Goal: Task Accomplishment & Management: Use online tool/utility

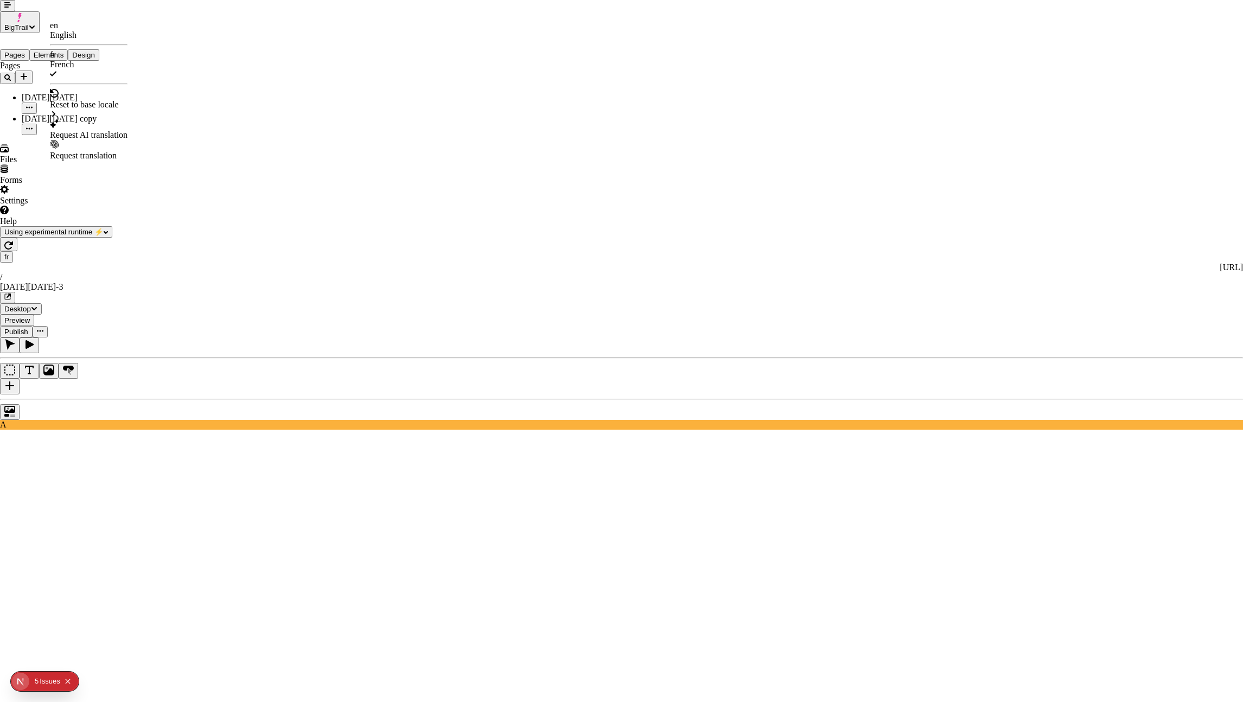
click at [127, 130] on div "Request AI translation" at bounding box center [89, 135] width 78 height 10
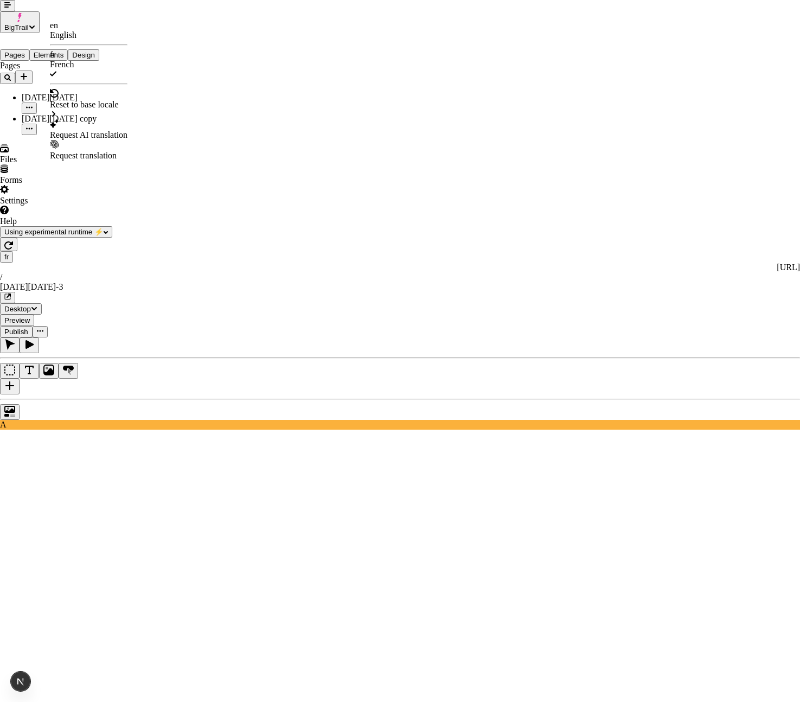
checkbox input "true"
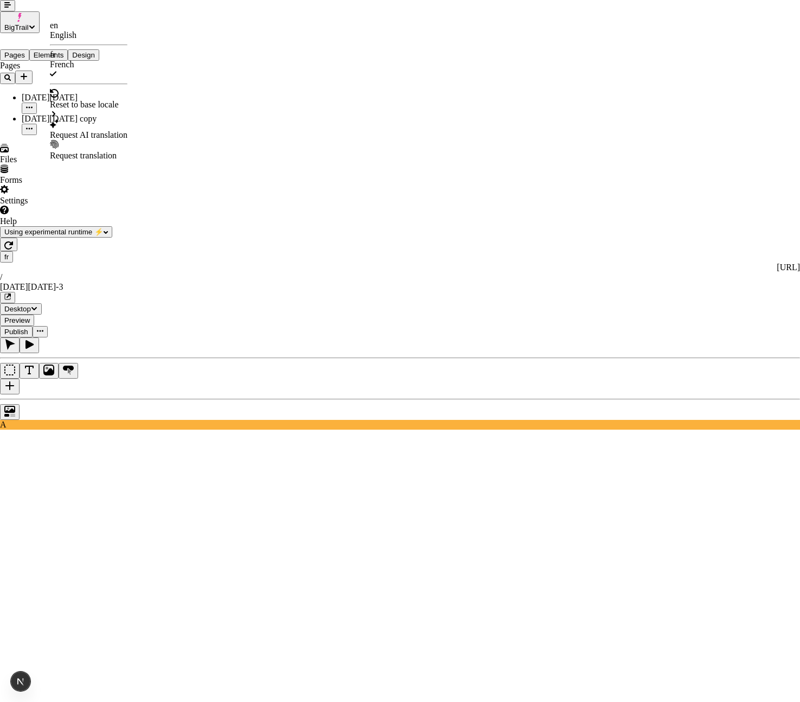
checkbox input "true"
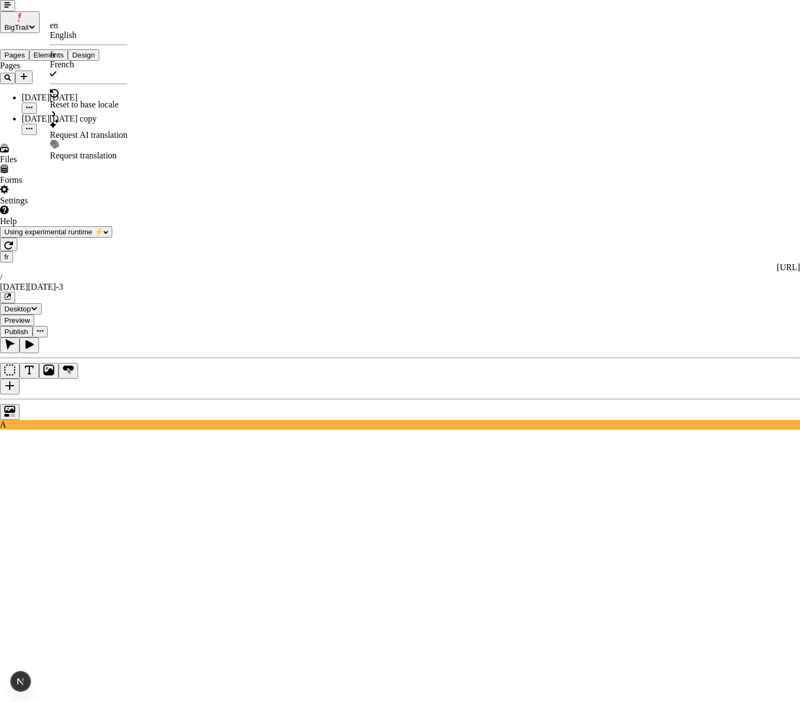
checkbox input "true"
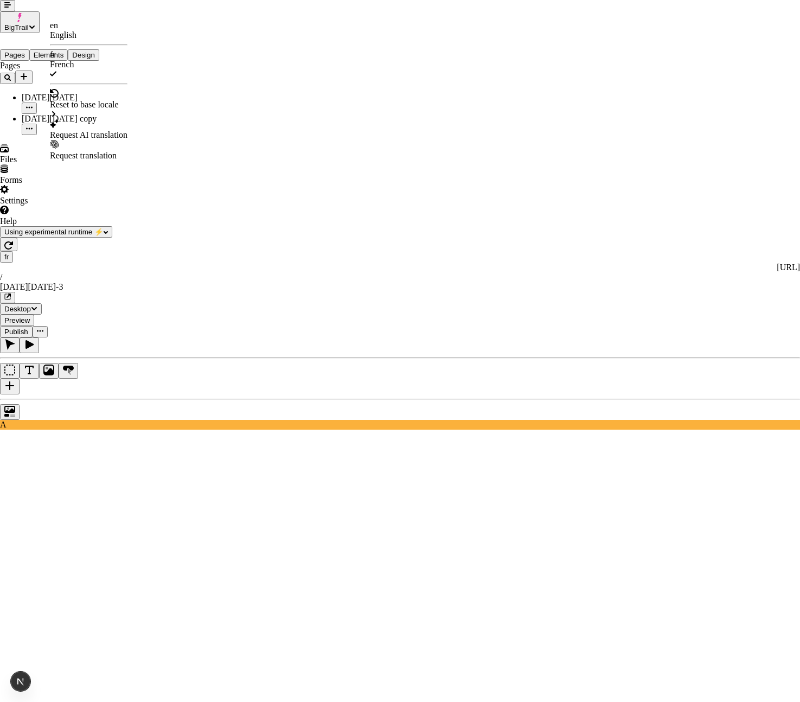
checkbox input "true"
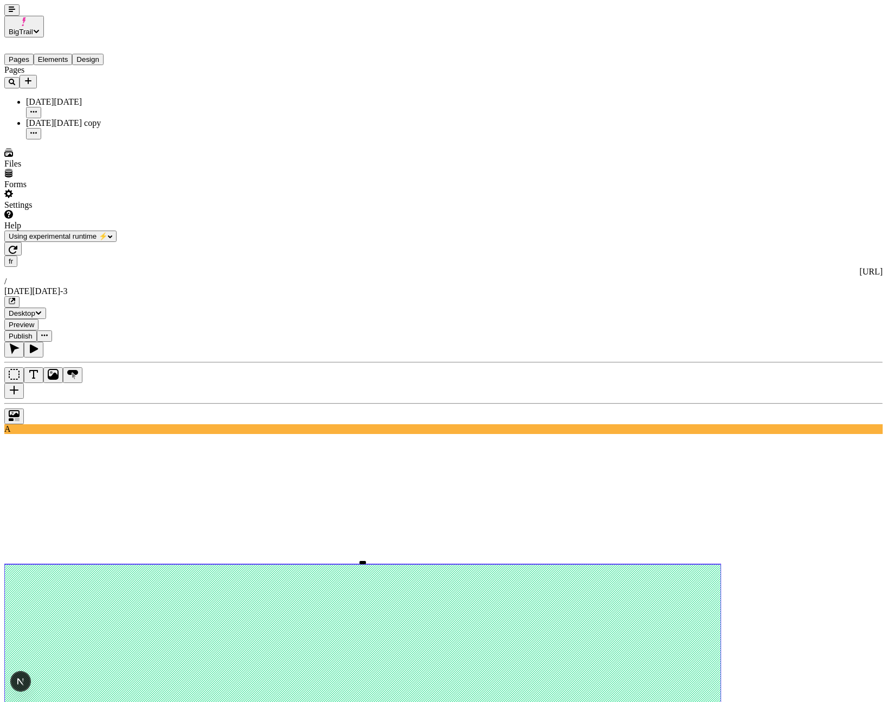
click at [11, 12] on button "button" at bounding box center [11, 9] width 15 height 11
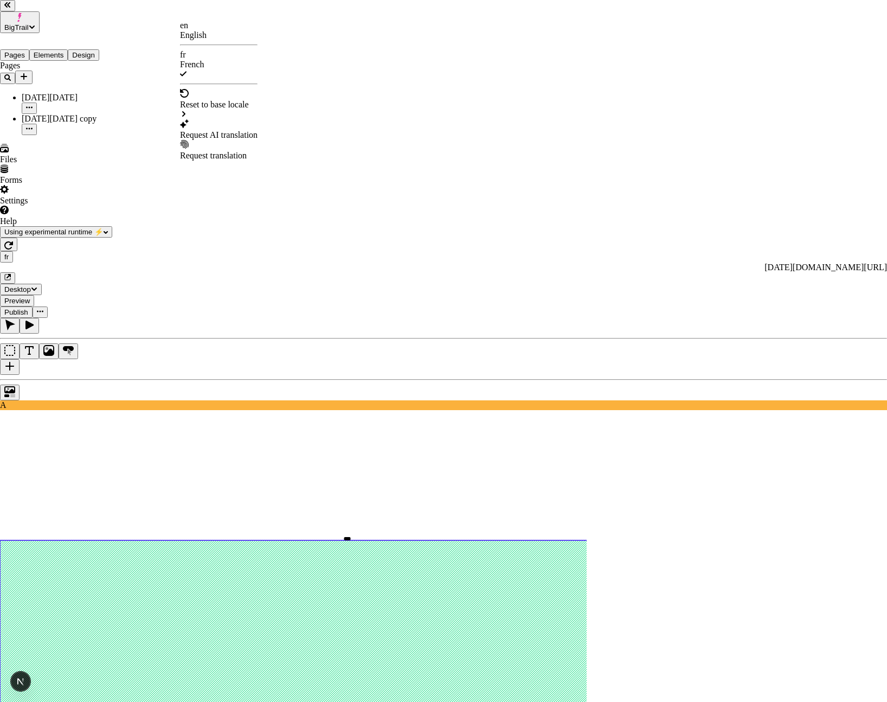
click at [240, 130] on div "Request AI translation" at bounding box center [219, 135] width 78 height 10
checkbox input "true"
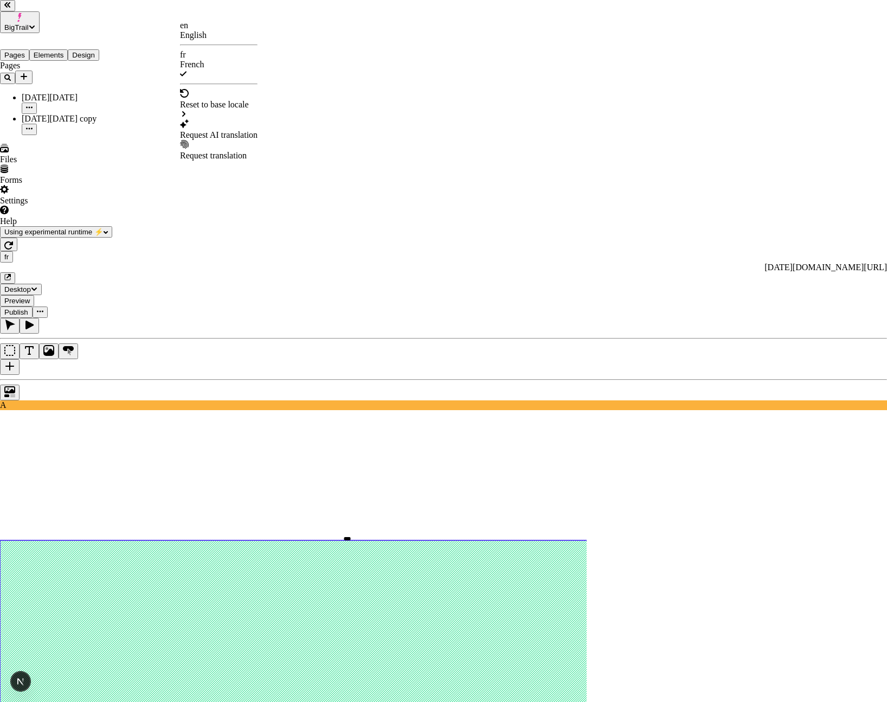
checkbox input "true"
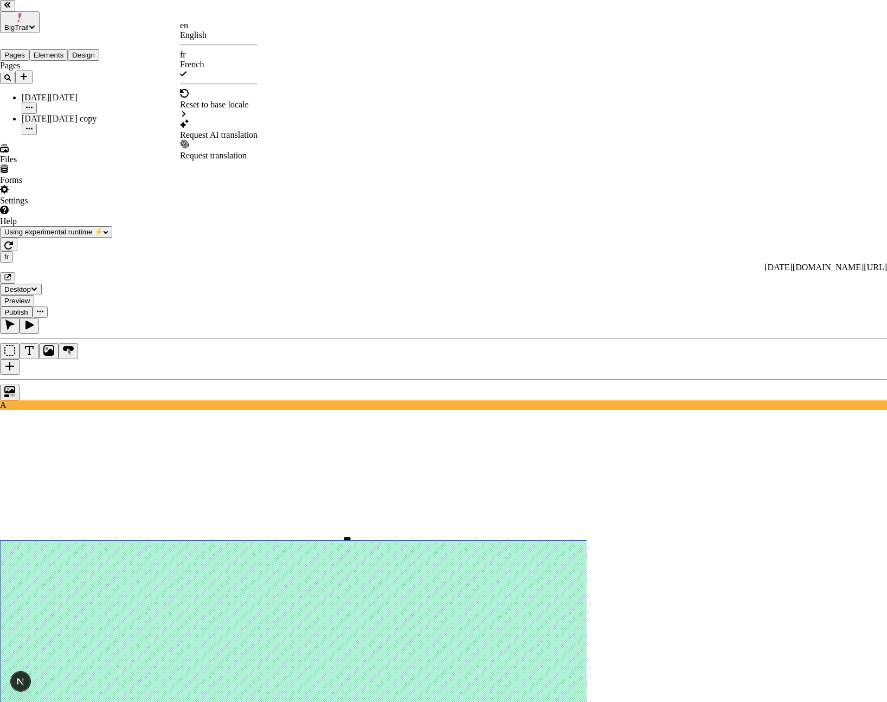
checkbox input "true"
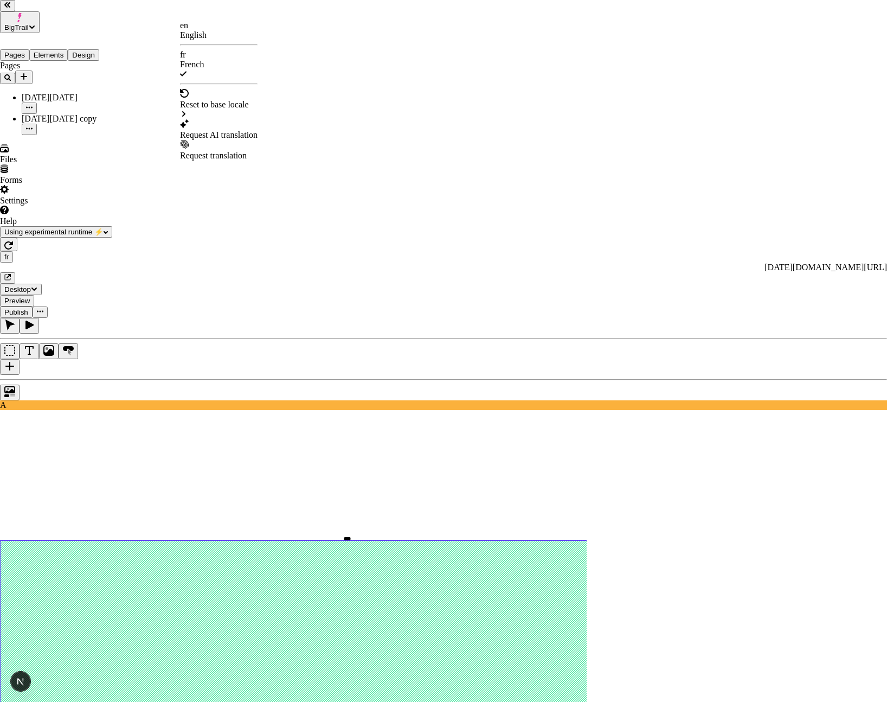
checkbox input "true"
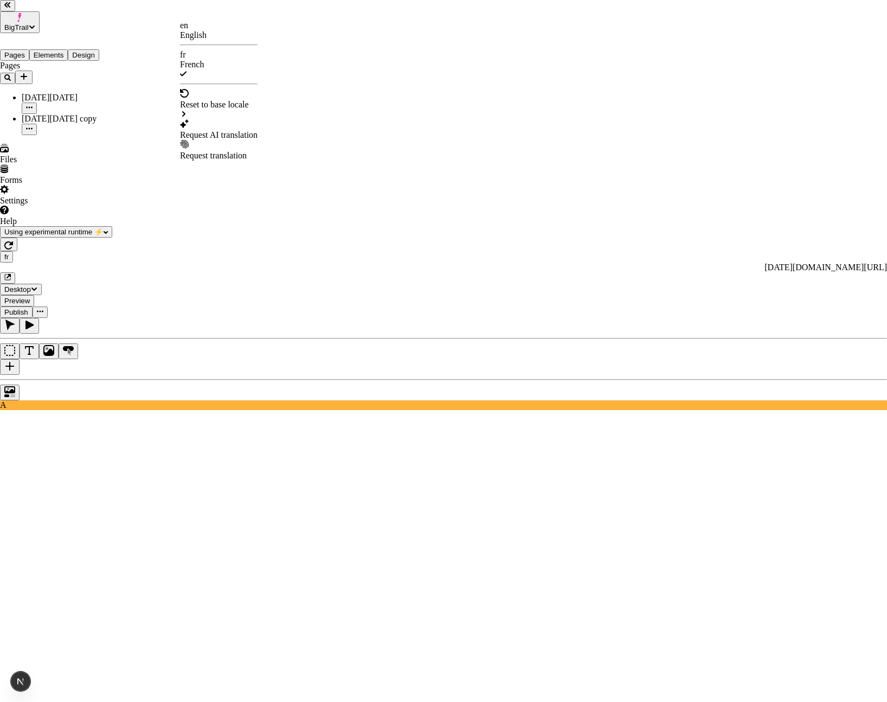
checkbox input "false"
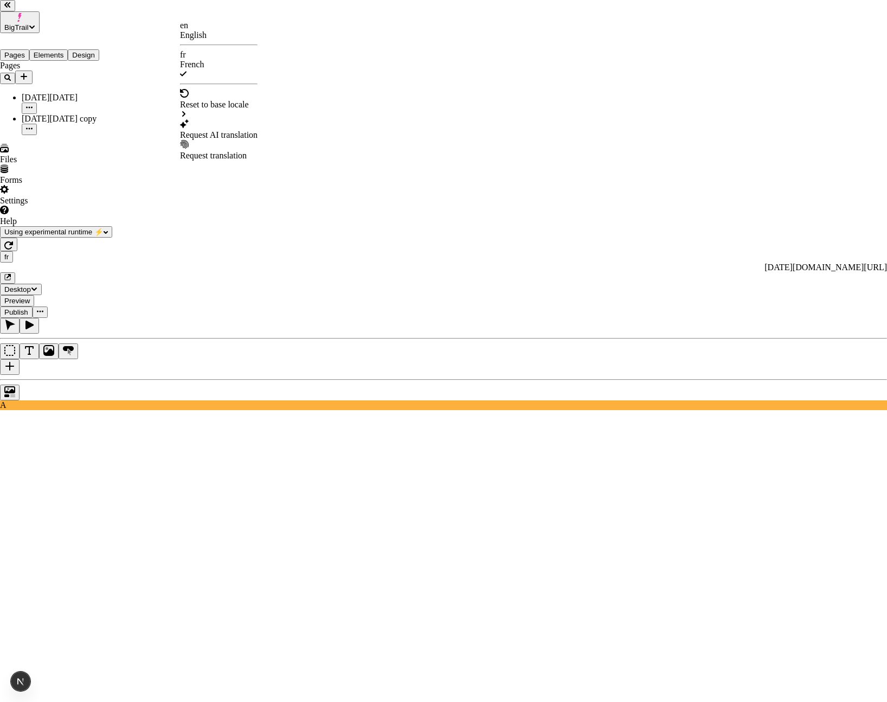
checkbox input "false"
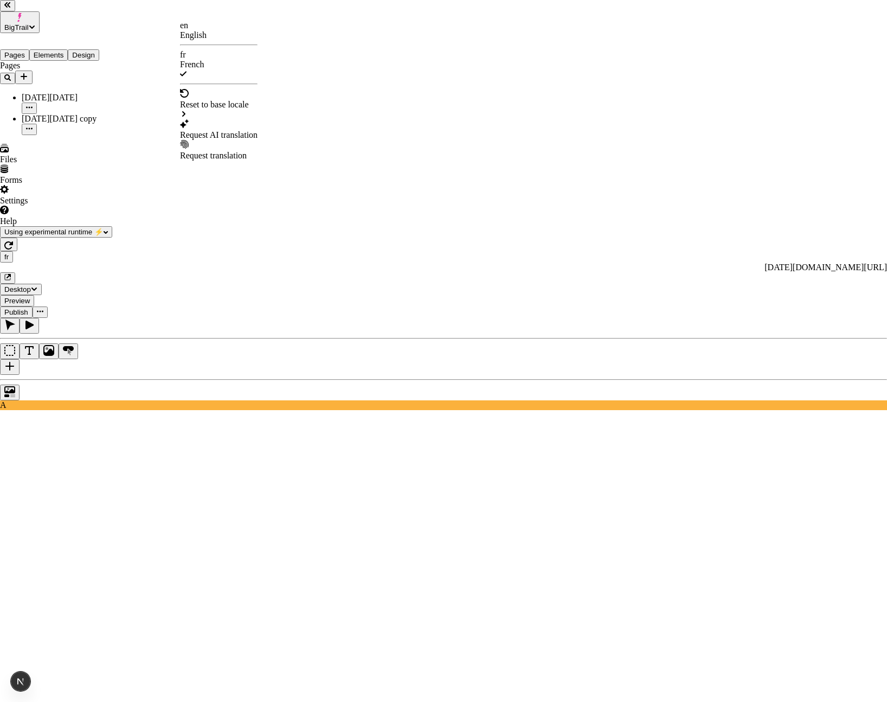
checkbox input "false"
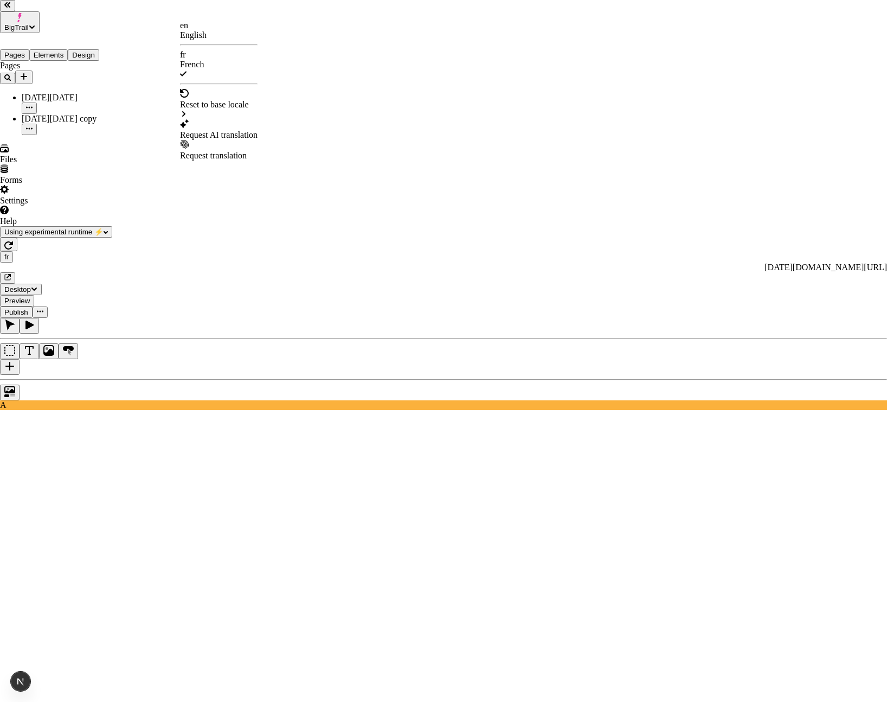
click at [253, 100] on div "Reset to base locale" at bounding box center [219, 105] width 78 height 10
click at [343, 125] on div "[DATE][DATE] copy" at bounding box center [322, 130] width 75 height 10
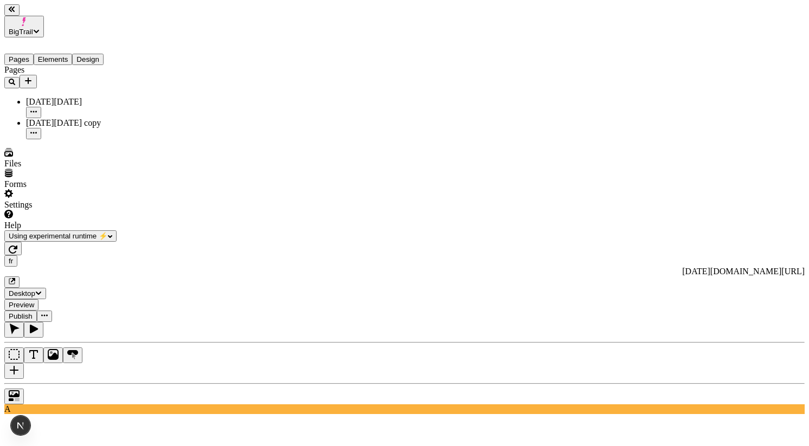
click at [20, 14] on button "button" at bounding box center [11, 9] width 15 height 11
